Goal: Task Accomplishment & Management: Use online tool/utility

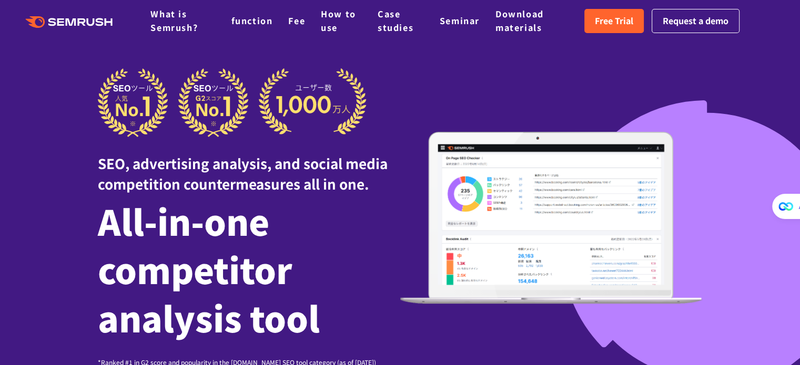
click at [595, 86] on div "SEO, advertising analysis, and social media competition countermeasures all in …" at bounding box center [400, 217] width 605 height 299
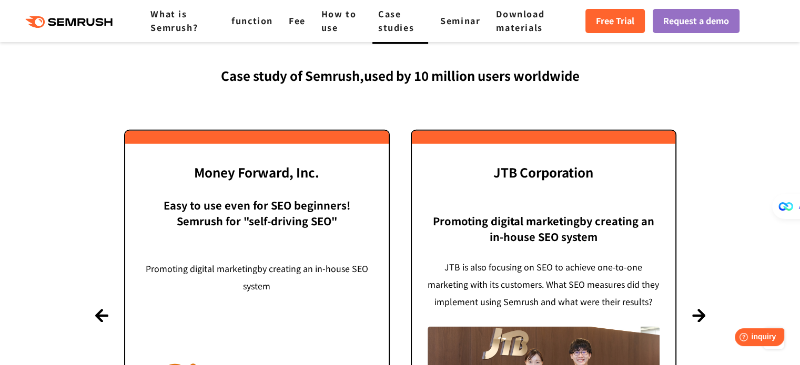
scroll to position [2747, 0]
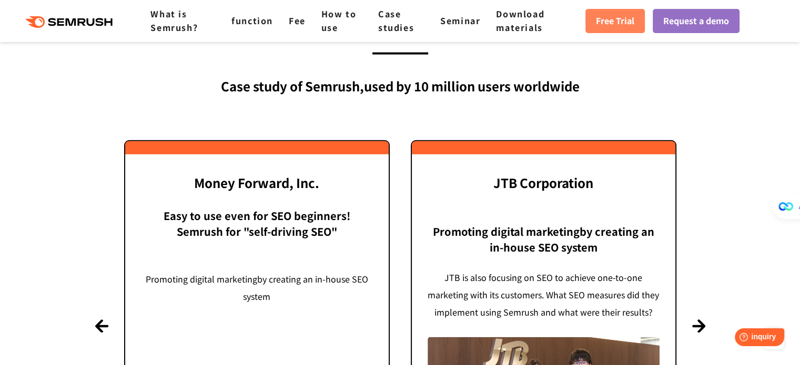
click at [632, 23] on font "Free Trial" at bounding box center [615, 20] width 38 height 13
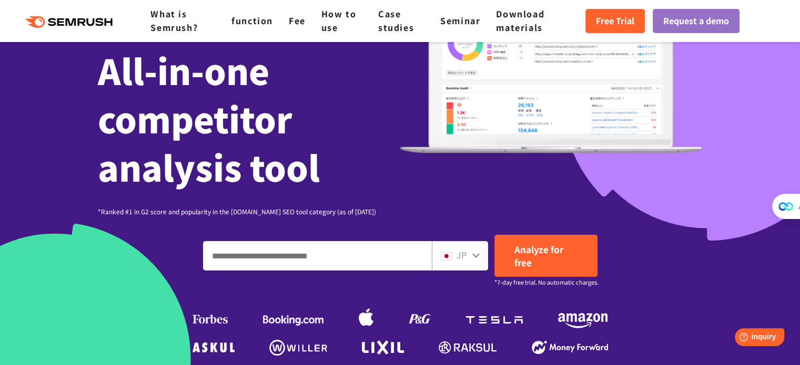
scroll to position [185, 0]
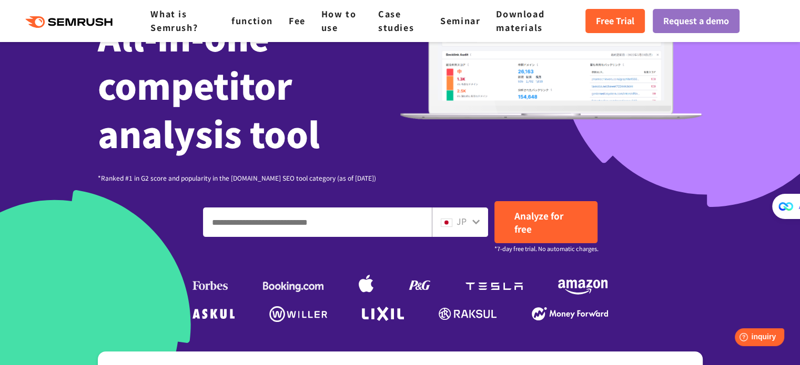
click at [315, 226] on input "Enter a domain, keyword or URL" at bounding box center [318, 222] width 228 height 28
type input "*"
click at [247, 218] on input "**********" at bounding box center [318, 222] width 228 height 28
click at [284, 224] on input "**********" at bounding box center [318, 222] width 228 height 28
click at [272, 225] on input "**********" at bounding box center [318, 222] width 228 height 28
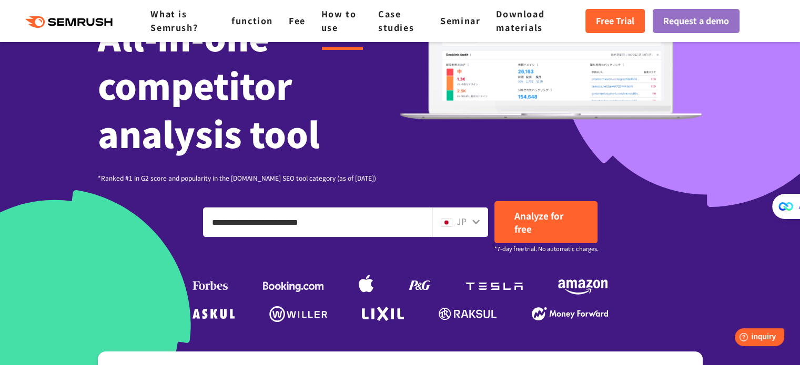
type input "**********"
click at [337, 224] on input "**********" at bounding box center [318, 222] width 228 height 28
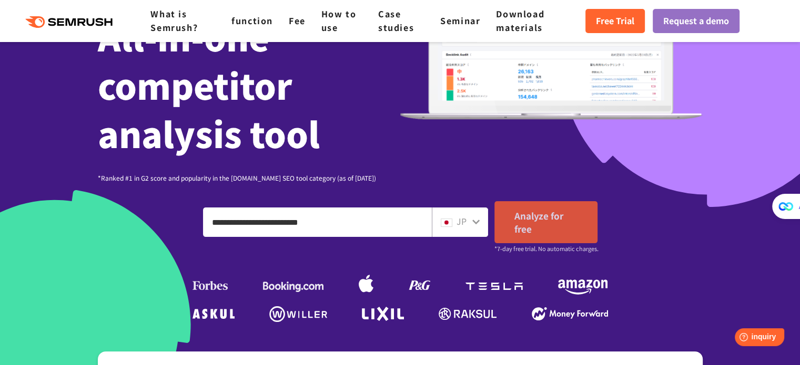
click at [544, 226] on link "Analyze for free" at bounding box center [545, 222] width 103 height 42
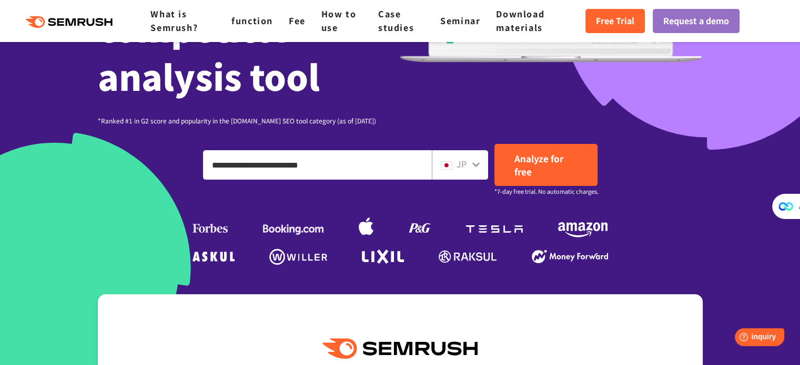
scroll to position [243, 0]
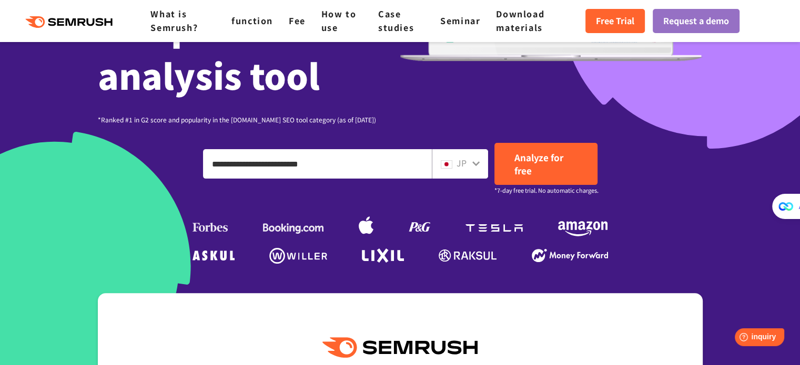
click at [459, 162] on font "JP" at bounding box center [461, 163] width 10 height 13
click at [479, 164] on icon at bounding box center [476, 163] width 8 height 8
click at [461, 166] on font "JP" at bounding box center [461, 163] width 10 height 13
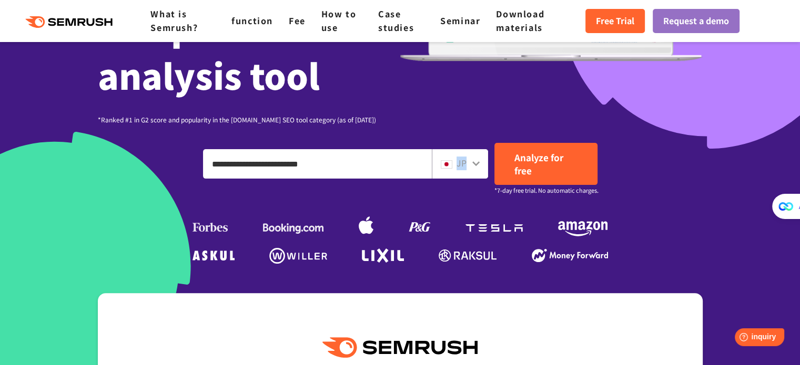
click at [461, 166] on font "JP" at bounding box center [461, 163] width 10 height 13
click at [442, 164] on img at bounding box center [447, 164] width 12 height 8
click at [474, 167] on icon at bounding box center [476, 163] width 8 height 8
click at [475, 164] on icon at bounding box center [475, 163] width 7 height 5
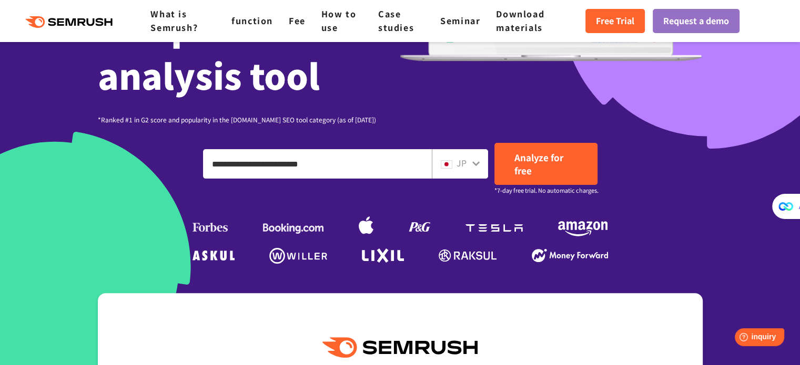
click at [475, 164] on icon at bounding box center [475, 163] width 7 height 5
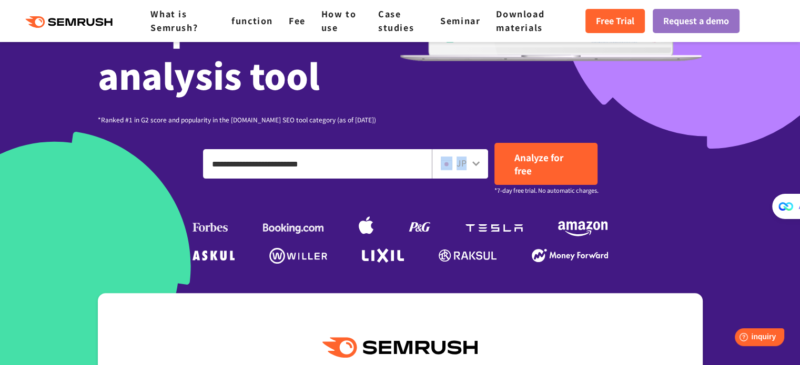
click at [475, 164] on icon at bounding box center [475, 163] width 7 height 5
click at [400, 222] on ul at bounding box center [400, 224] width 421 height 47
click at [473, 164] on icon at bounding box center [475, 163] width 7 height 5
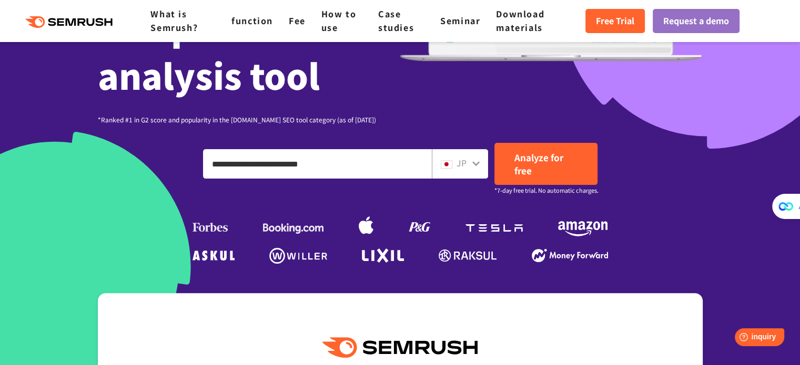
click at [364, 176] on input "**********" at bounding box center [318, 164] width 228 height 28
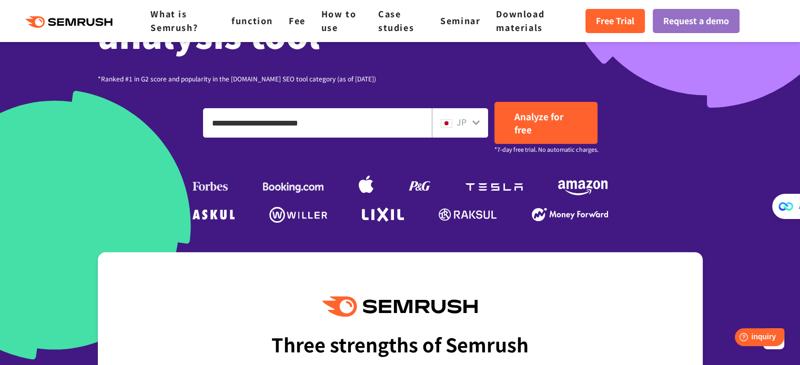
scroll to position [285, 0]
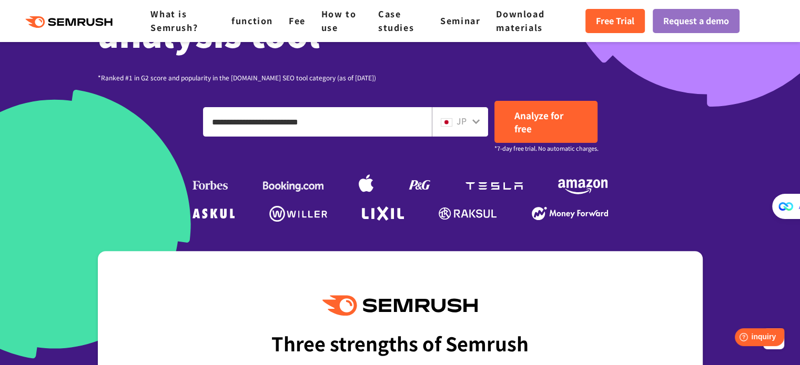
click at [475, 123] on icon at bounding box center [475, 121] width 7 height 5
click at [622, 15] on font "Free Trial" at bounding box center [615, 20] width 38 height 13
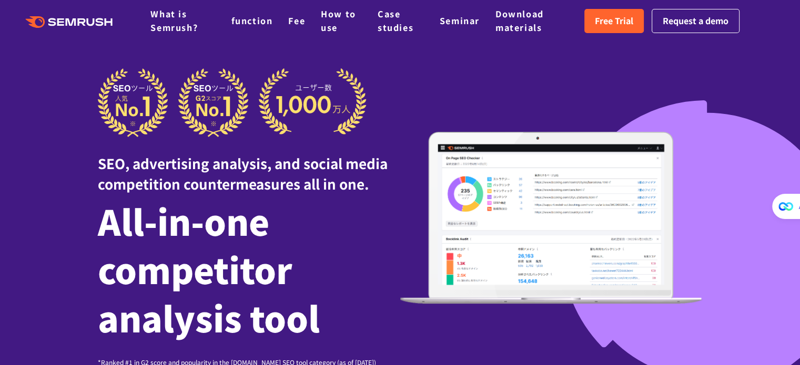
click at [379, 188] on div "SEO, advertising analysis, and social media competition countermeasures all in …" at bounding box center [249, 165] width 302 height 57
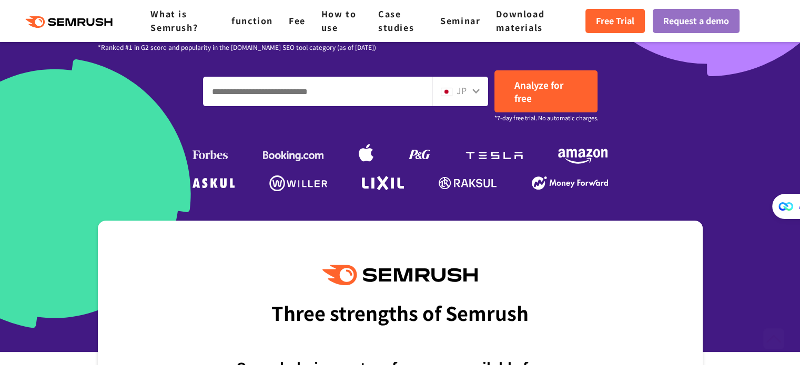
scroll to position [316, 0]
click at [359, 96] on input "Enter a domain, keyword or URL" at bounding box center [318, 91] width 228 height 28
type input "**********"
click at [480, 92] on icon at bounding box center [476, 91] width 8 height 8
click at [470, 93] on div "JP" at bounding box center [458, 91] width 34 height 14
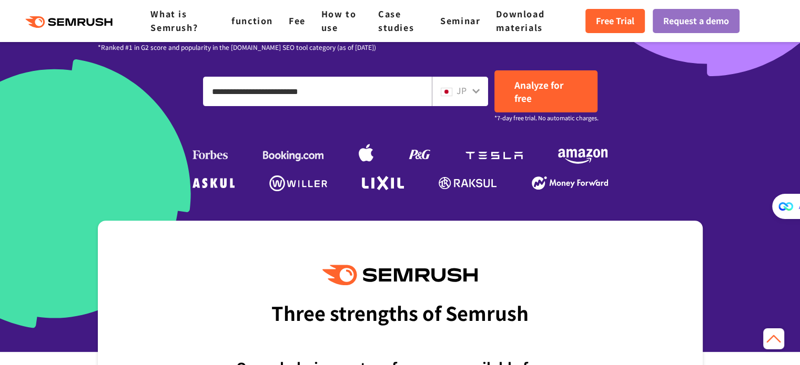
click at [476, 93] on icon at bounding box center [476, 91] width 8 height 8
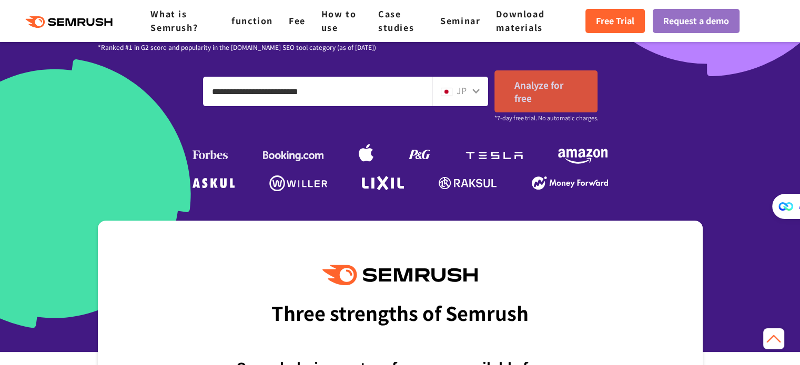
click at [546, 90] on font "Analyze for free" at bounding box center [538, 91] width 49 height 26
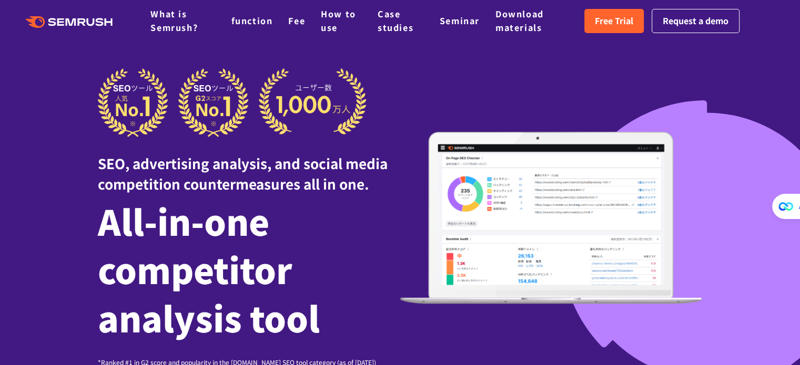
click at [159, 126] on img at bounding box center [232, 102] width 269 height 69
